Goal: Information Seeking & Learning: Learn about a topic

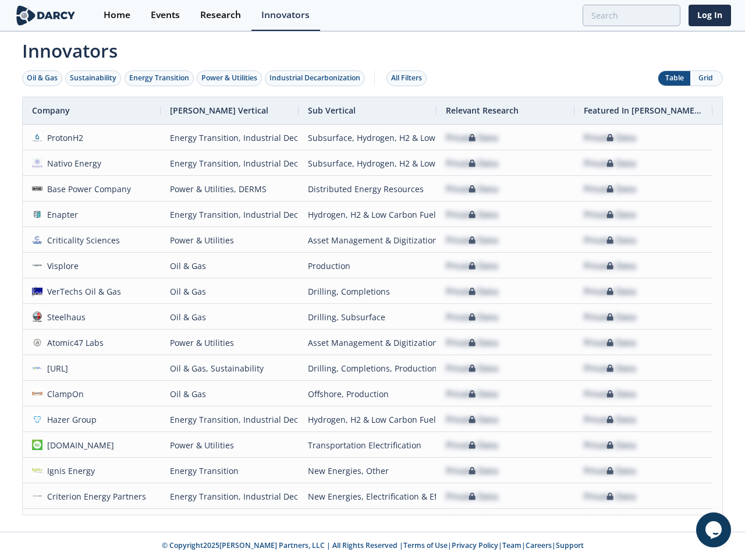
click at [42, 78] on div "Oil & Gas" at bounding box center [42, 78] width 31 height 10
click at [94, 78] on div "Sustainability" at bounding box center [93, 78] width 47 height 10
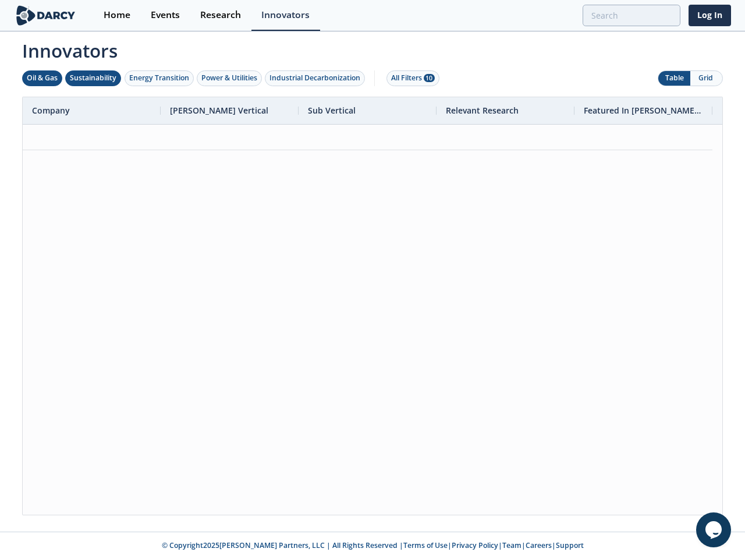
click at [159, 78] on div "Energy Transition" at bounding box center [159, 78] width 60 height 10
click at [230, 78] on div "Power & Utilities" at bounding box center [229, 78] width 56 height 10
click at [317, 78] on div "Industrial Decarbonization" at bounding box center [314, 78] width 91 height 10
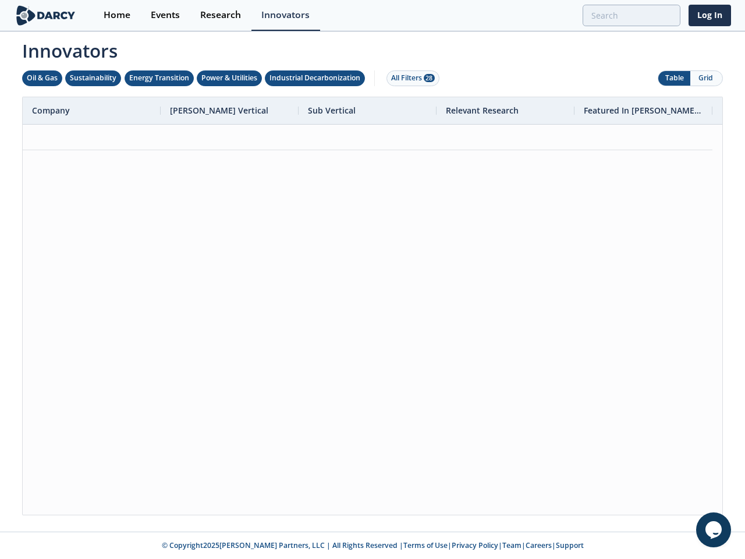
click at [410, 78] on div "All Filters 28" at bounding box center [413, 78] width 44 height 10
